Goal: Register for event/course

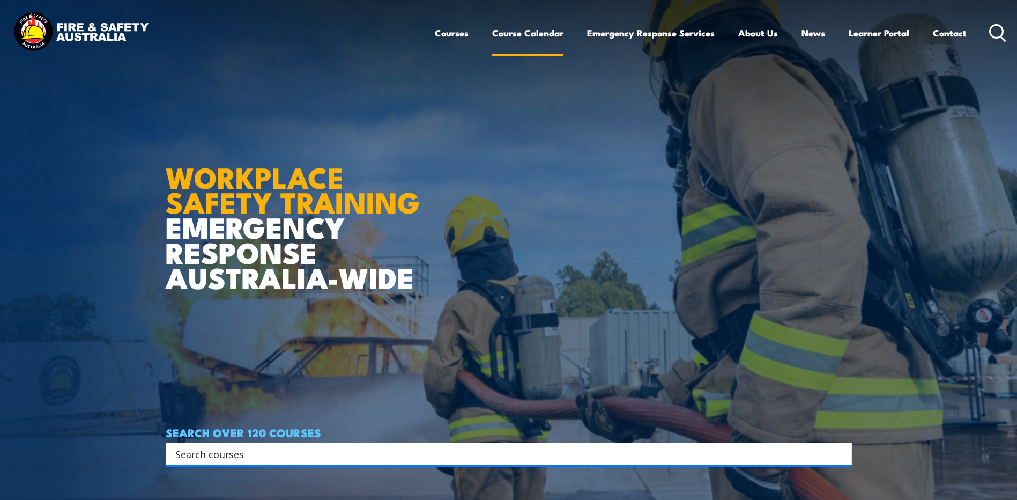
click at [547, 35] on link "Course Calendar" at bounding box center [527, 33] width 71 height 28
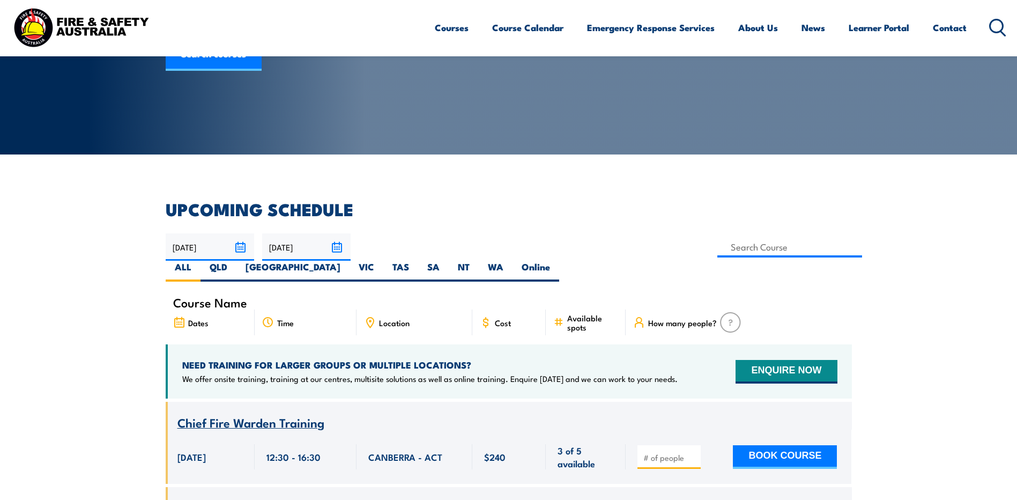
scroll to position [161, 0]
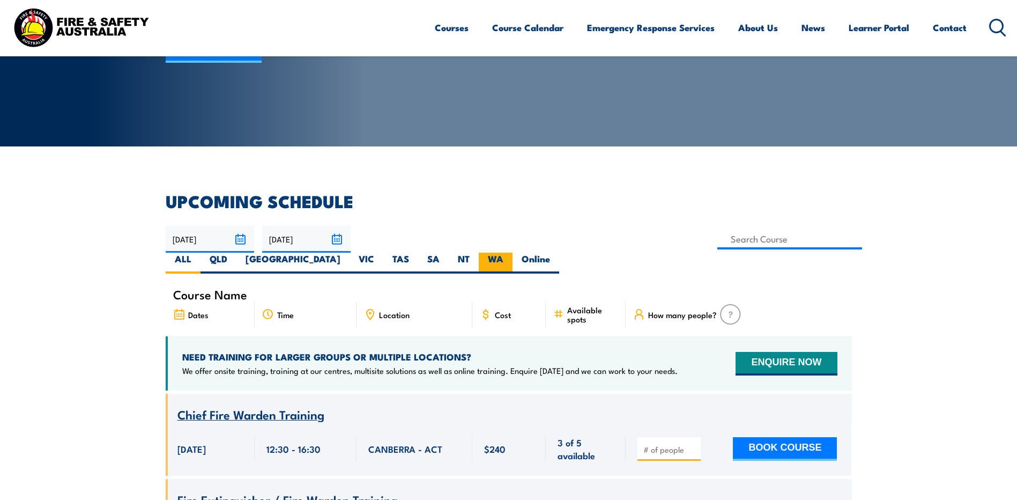
click at [512, 252] on label "WA" at bounding box center [496, 262] width 34 height 21
click at [510, 252] on input "WA" at bounding box center [506, 255] width 7 height 7
radio input "true"
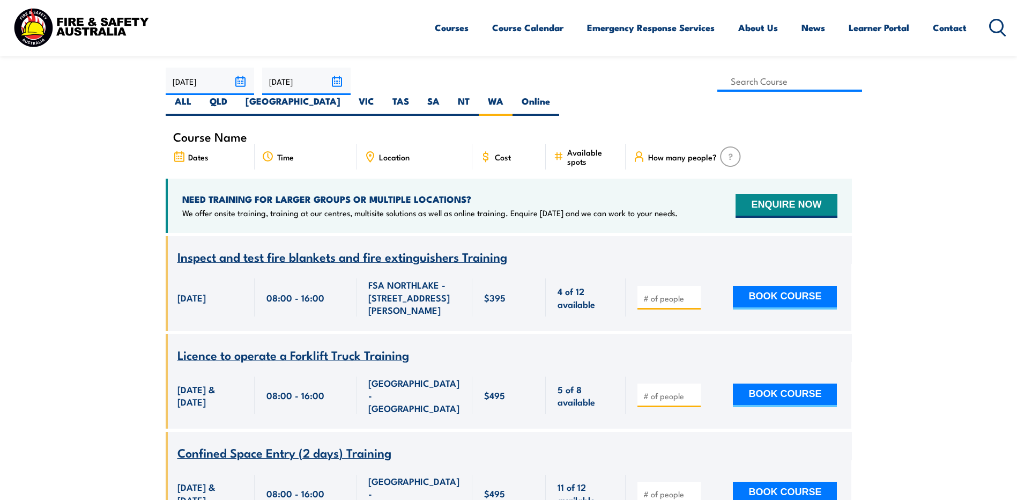
scroll to position [247, 0]
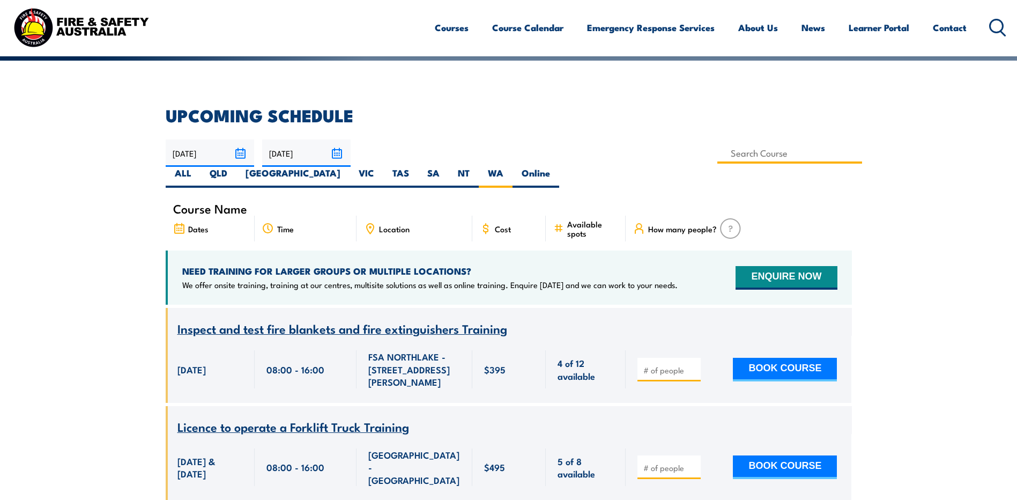
click at [717, 157] on input at bounding box center [789, 153] width 145 height 21
type input "Operate a gantry or overhead crane Training"
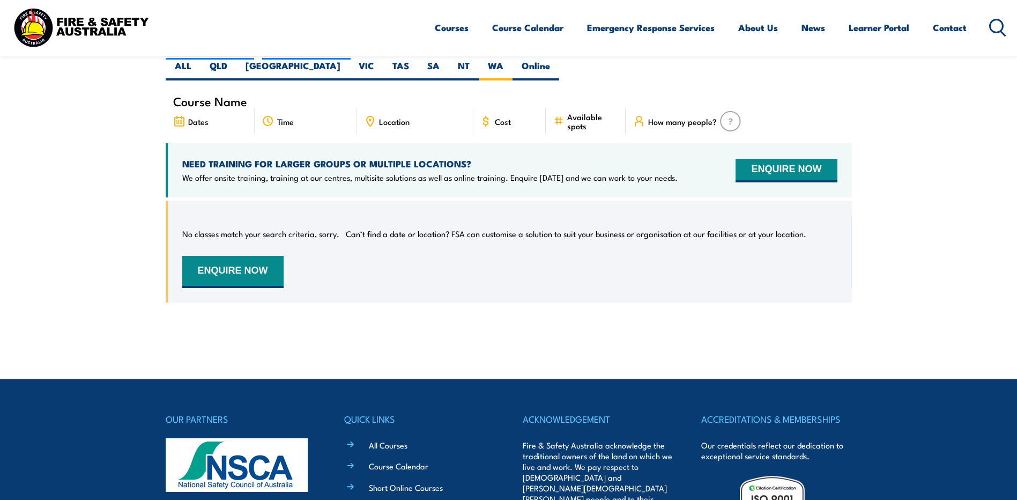
click at [730, 111] on img at bounding box center [730, 121] width 21 height 20
